Goal: Communication & Community: Ask a question

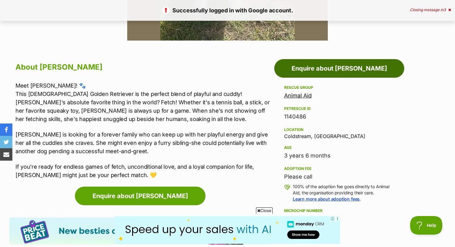
click at [353, 67] on link "Enquire about [PERSON_NAME]" at bounding box center [339, 68] width 130 height 19
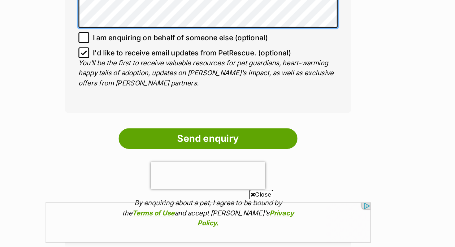
scroll to position [444, 0]
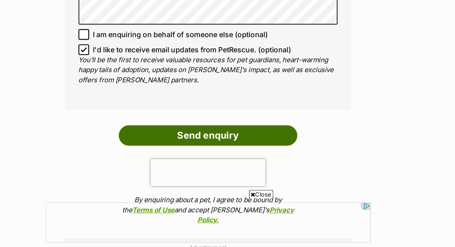
click at [237, 165] on input "Send enquiry" at bounding box center [227, 169] width 124 height 14
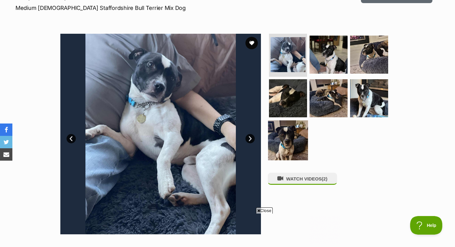
click at [286, 140] on img at bounding box center [288, 140] width 40 height 40
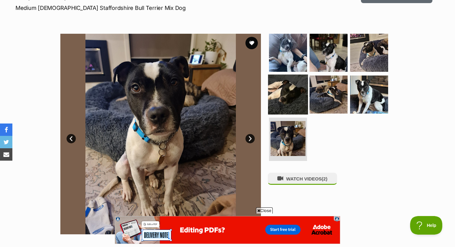
click at [287, 88] on img at bounding box center [288, 95] width 40 height 40
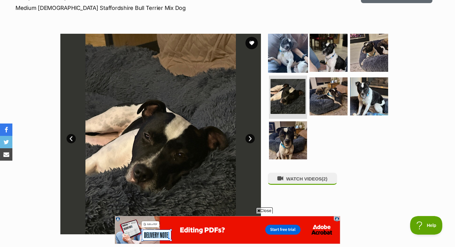
click at [303, 53] on img at bounding box center [288, 52] width 40 height 40
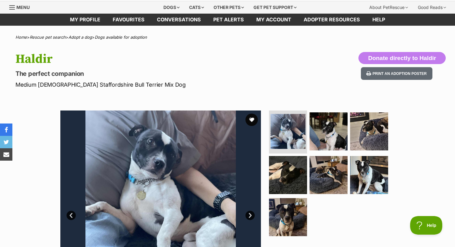
scroll to position [10, 0]
